Goal: Share content: Share content

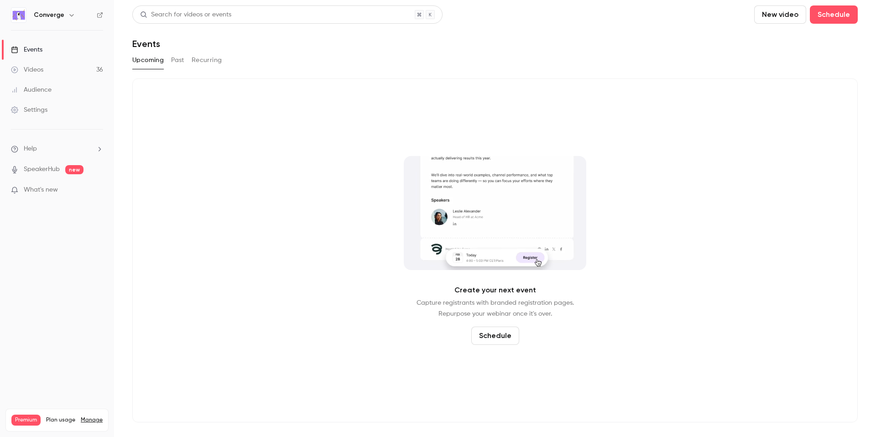
click at [42, 17] on h6 "Converge" at bounding box center [49, 14] width 31 height 9
click at [54, 15] on h6 "Converge" at bounding box center [49, 14] width 31 height 9
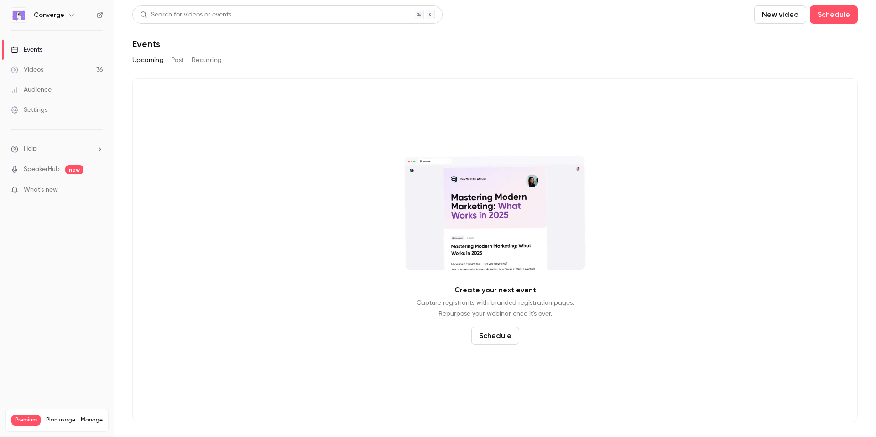
click at [63, 15] on div "Converge" at bounding box center [62, 15] width 56 height 11
click at [70, 16] on icon "button" at bounding box center [71, 15] width 4 height 2
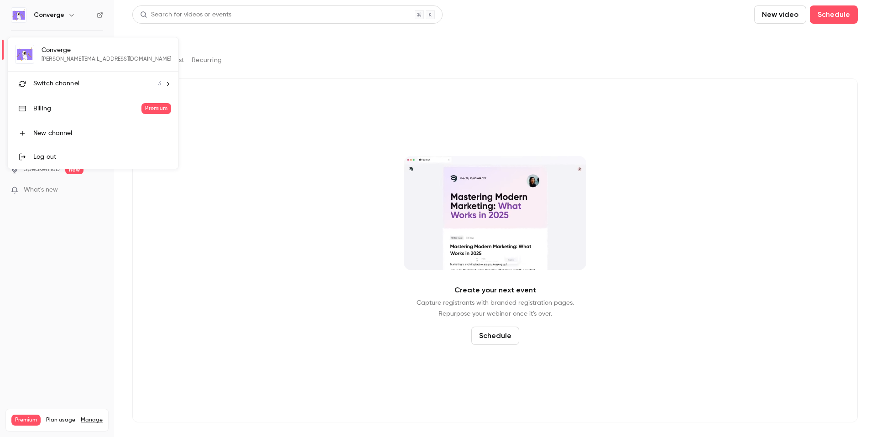
click at [50, 82] on span "Switch channel" at bounding box center [56, 84] width 46 height 10
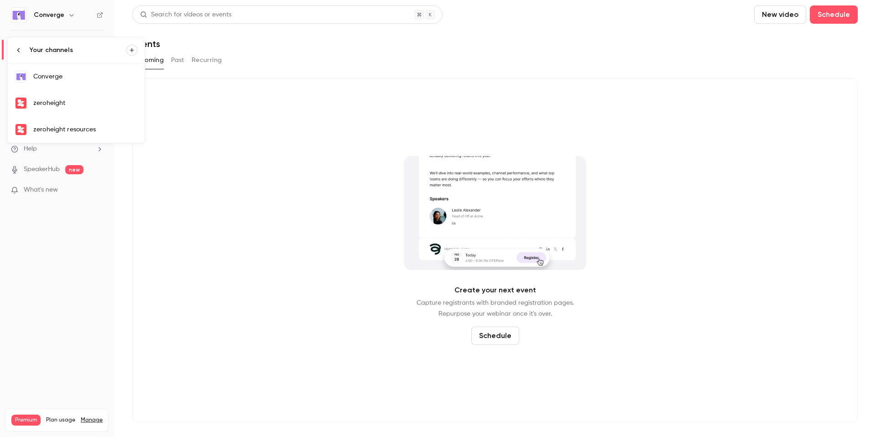
click at [49, 99] on div "zeroheight" at bounding box center [85, 103] width 104 height 9
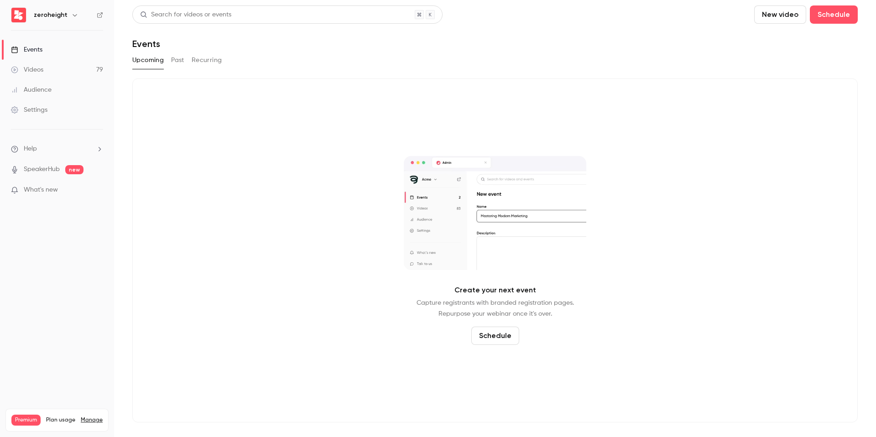
click at [73, 74] on link "Videos 79" at bounding box center [57, 70] width 114 height 20
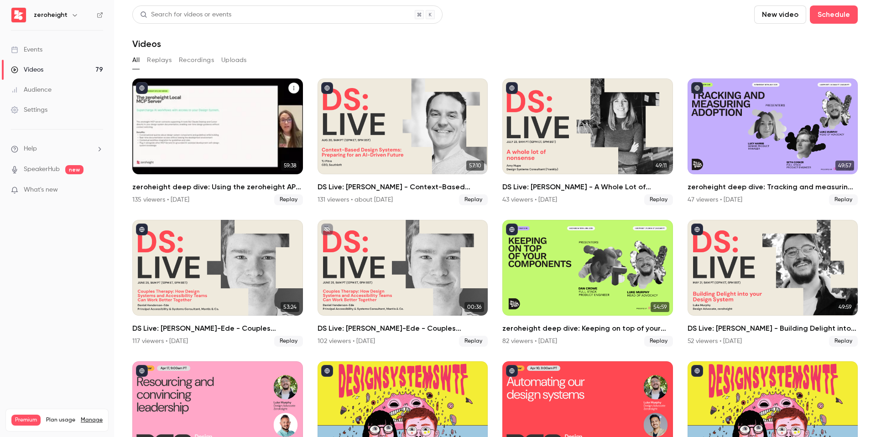
click at [232, 188] on h2 "zeroheight deep dive: Using the zeroheight API and MCP server" at bounding box center [217, 187] width 171 height 11
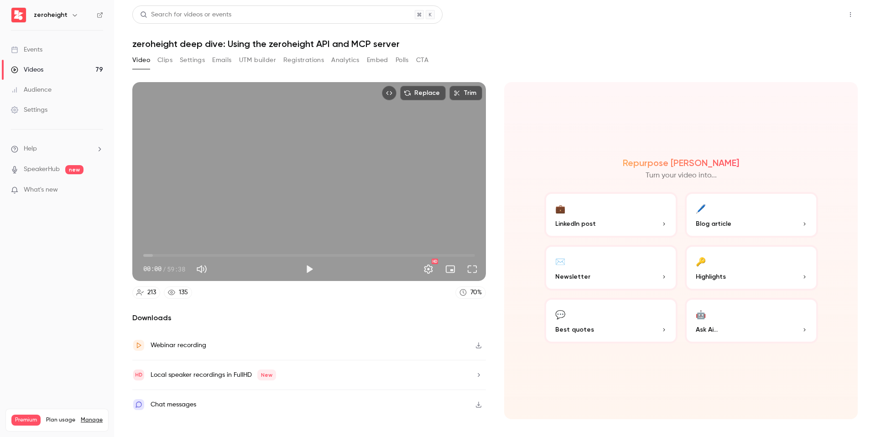
click at [812, 11] on button "Share" at bounding box center [818, 14] width 36 height 18
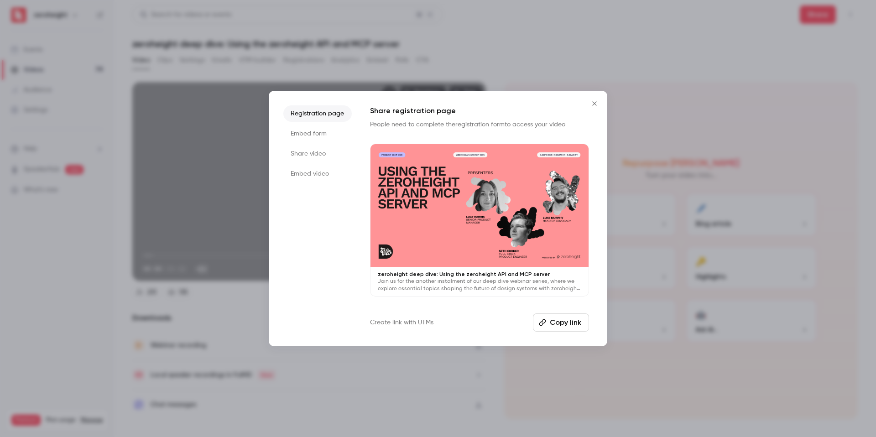
click at [572, 319] on button "Copy link" at bounding box center [561, 322] width 56 height 18
